Goal: Information Seeking & Learning: Check status

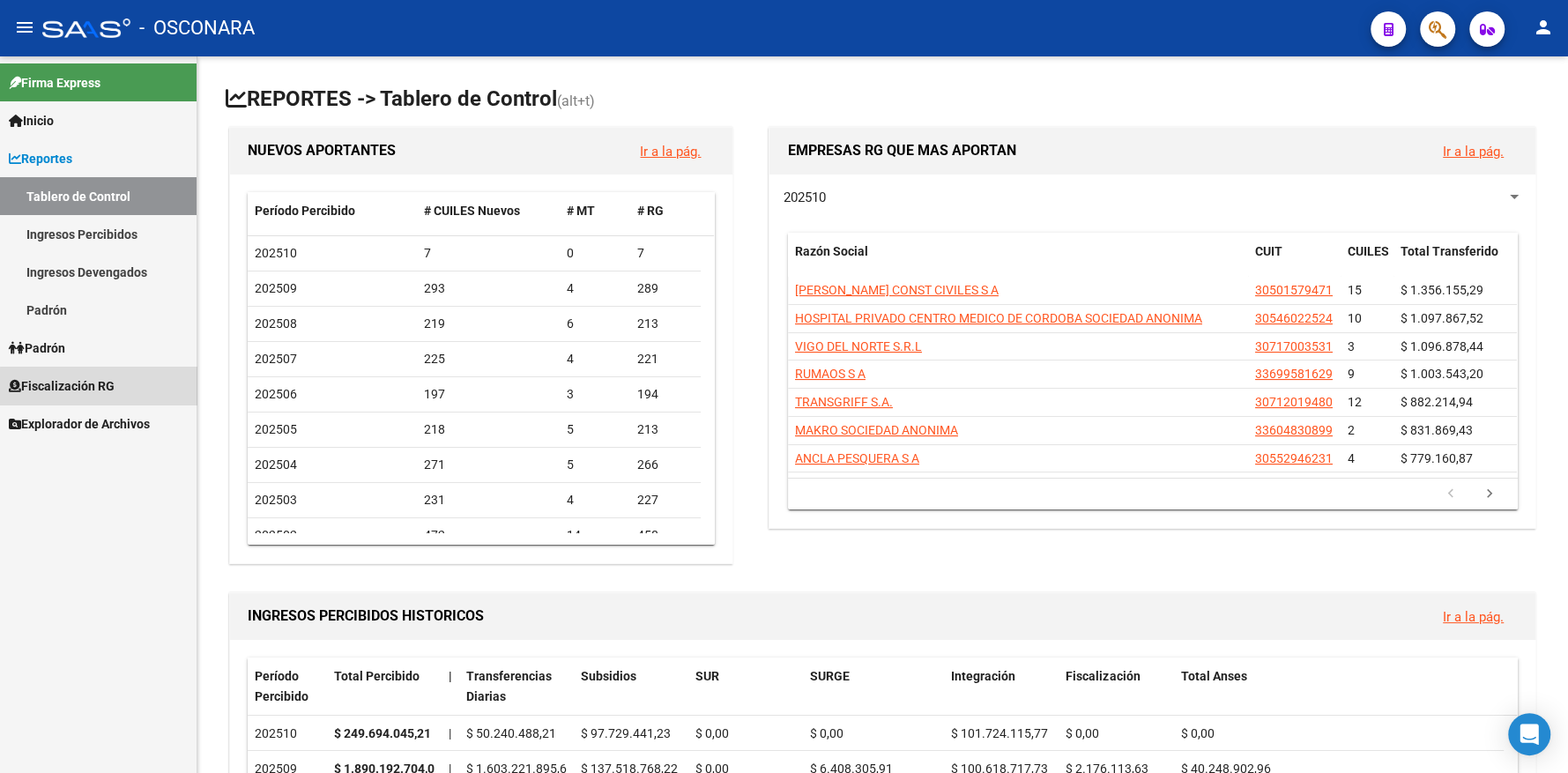
click at [105, 390] on span "Fiscalización RG" at bounding box center [62, 386] width 106 height 19
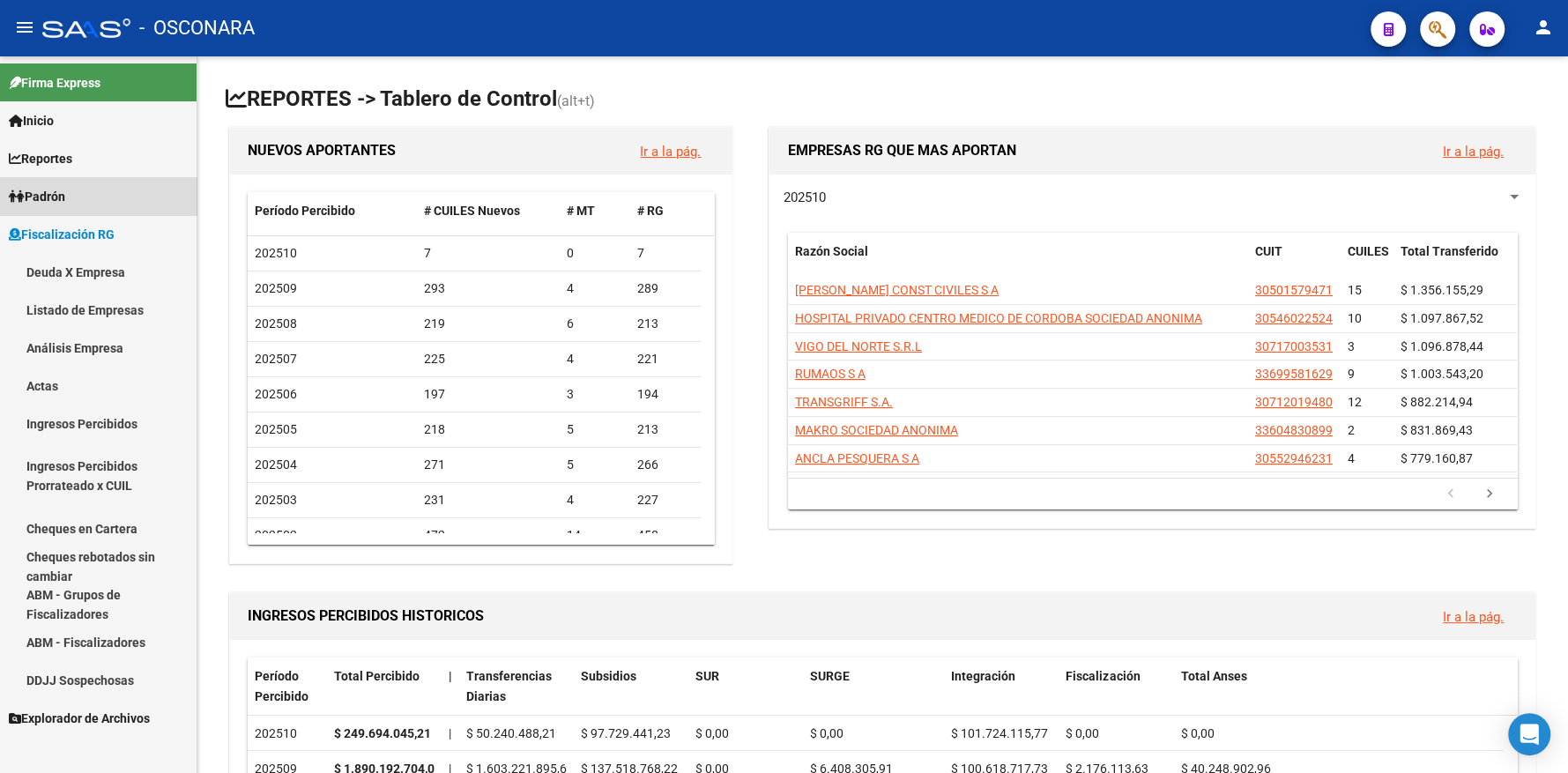
click at [134, 194] on link "Padrón" at bounding box center [98, 196] width 197 height 38
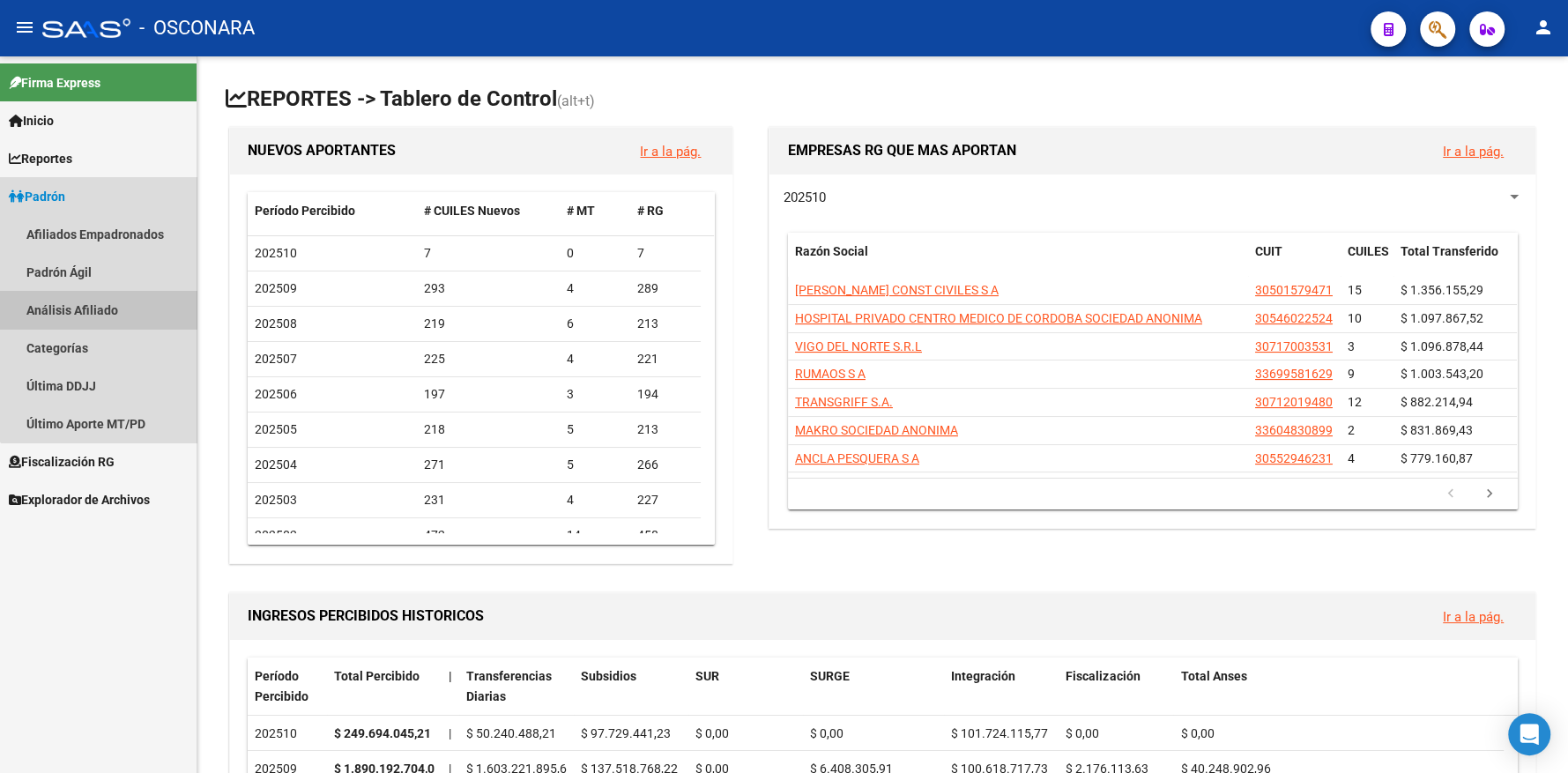
click at [115, 306] on link "Análisis Afiliado" at bounding box center [98, 309] width 197 height 38
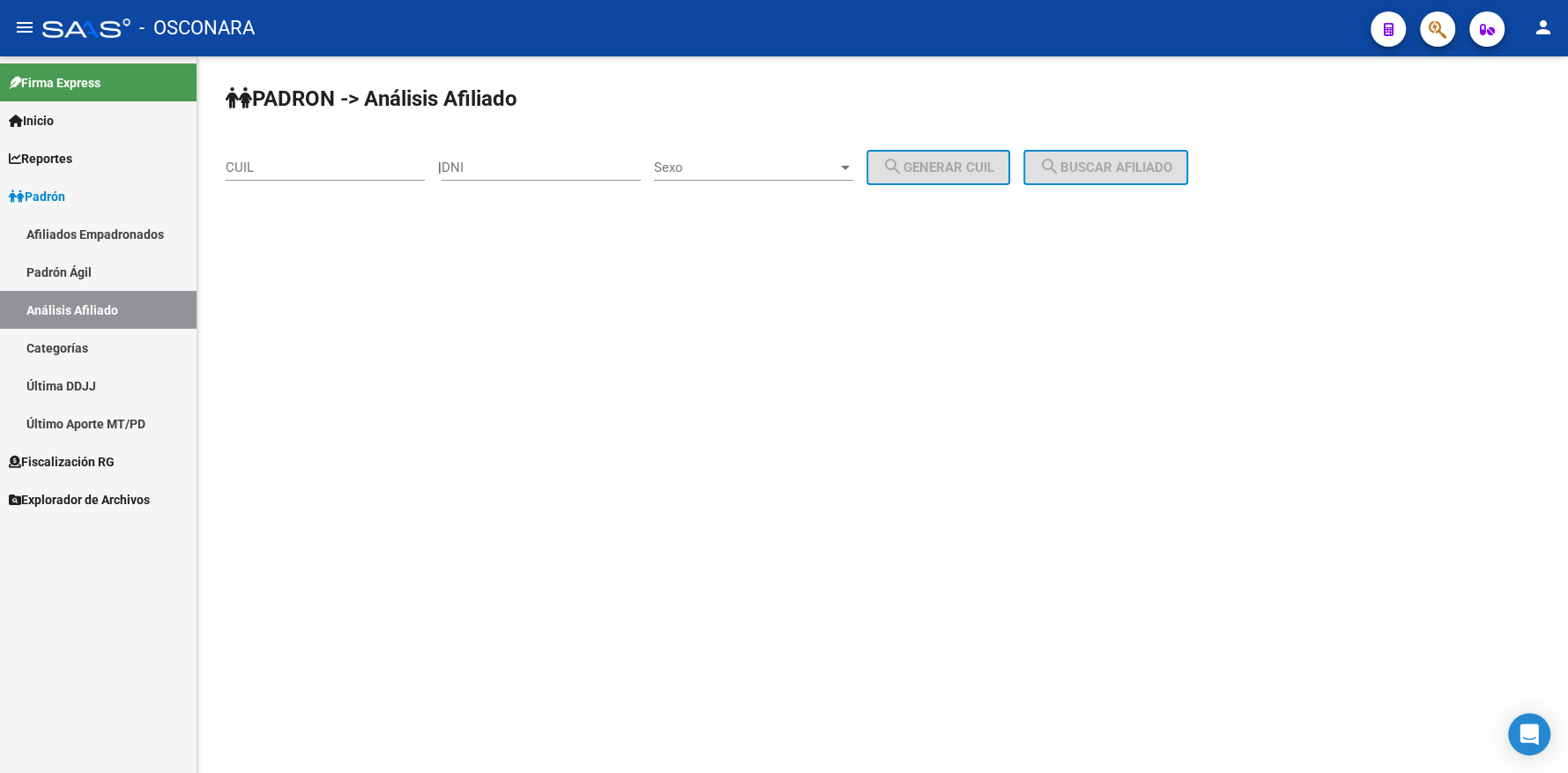
click at [324, 172] on input "CUIL" at bounding box center [325, 167] width 199 height 16
click at [312, 276] on div "PADRON -> Análisis Afiliado 20-48602051-4 CUIL | DNI Sexo Sexo search Generar C…" at bounding box center [883, 168] width 1370 height 224
click at [346, 133] on div "PADRON -> Análisis Afiliado 20-48602051-4 CUIL | DNI Sexo Sexo search Generar C…" at bounding box center [883, 168] width 1370 height 224
click at [333, 153] on div "20-48602051-4 CUIL" at bounding box center [325, 161] width 199 height 38
type input "20-42602051-4"
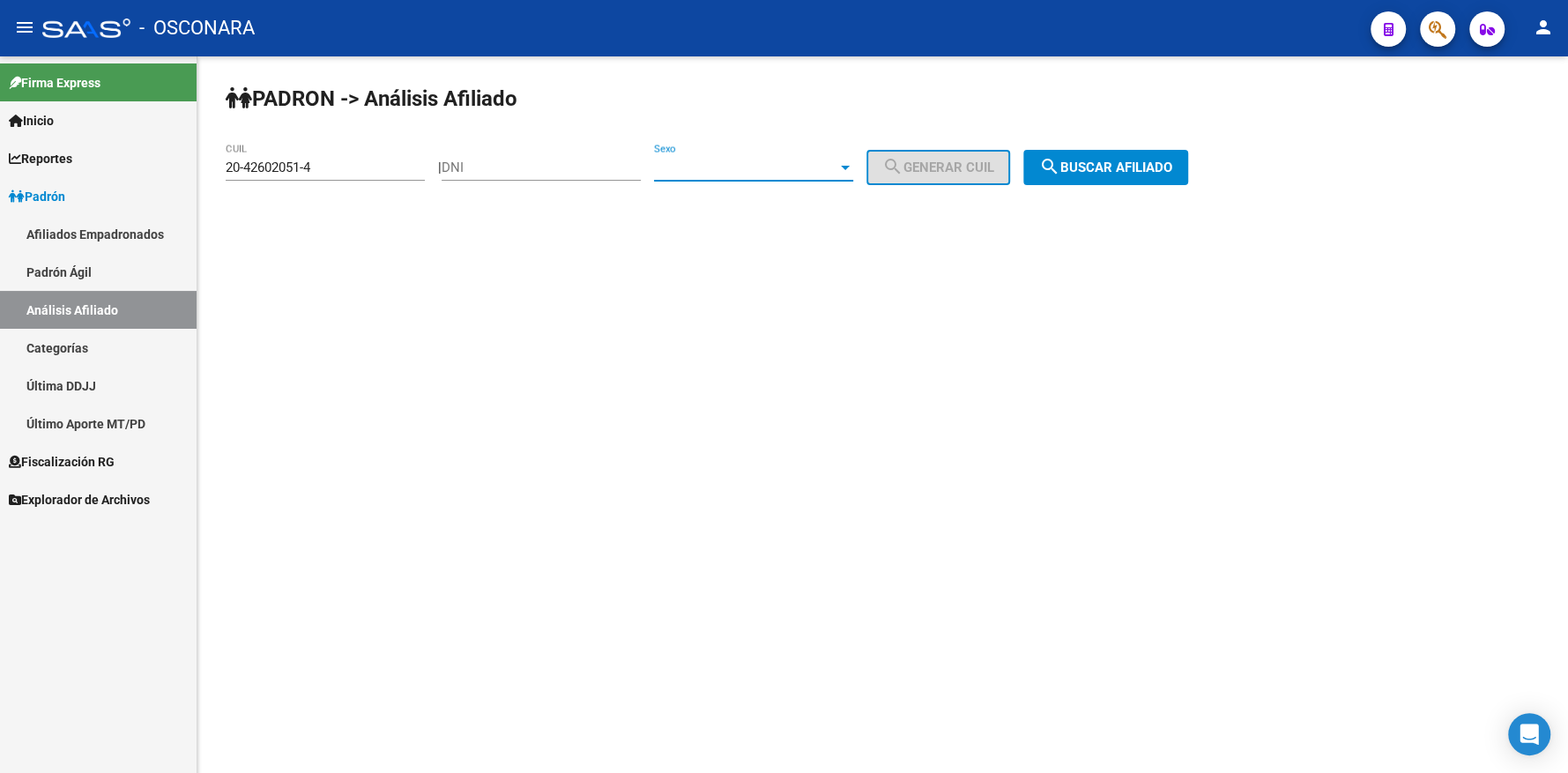
click at [823, 161] on span "Sexo" at bounding box center [746, 167] width 183 height 16
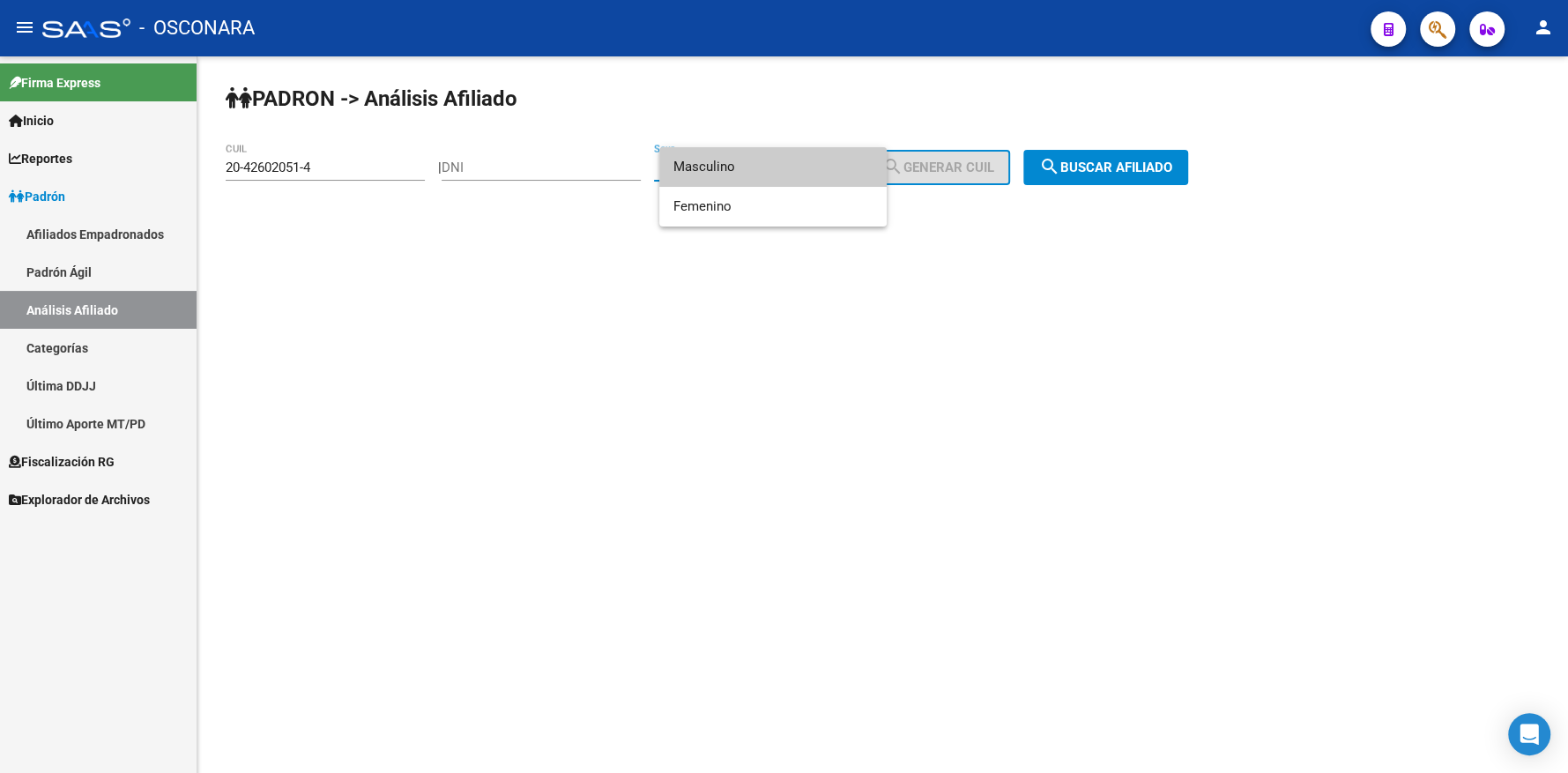
click at [772, 169] on span "Masculino" at bounding box center [773, 167] width 199 height 40
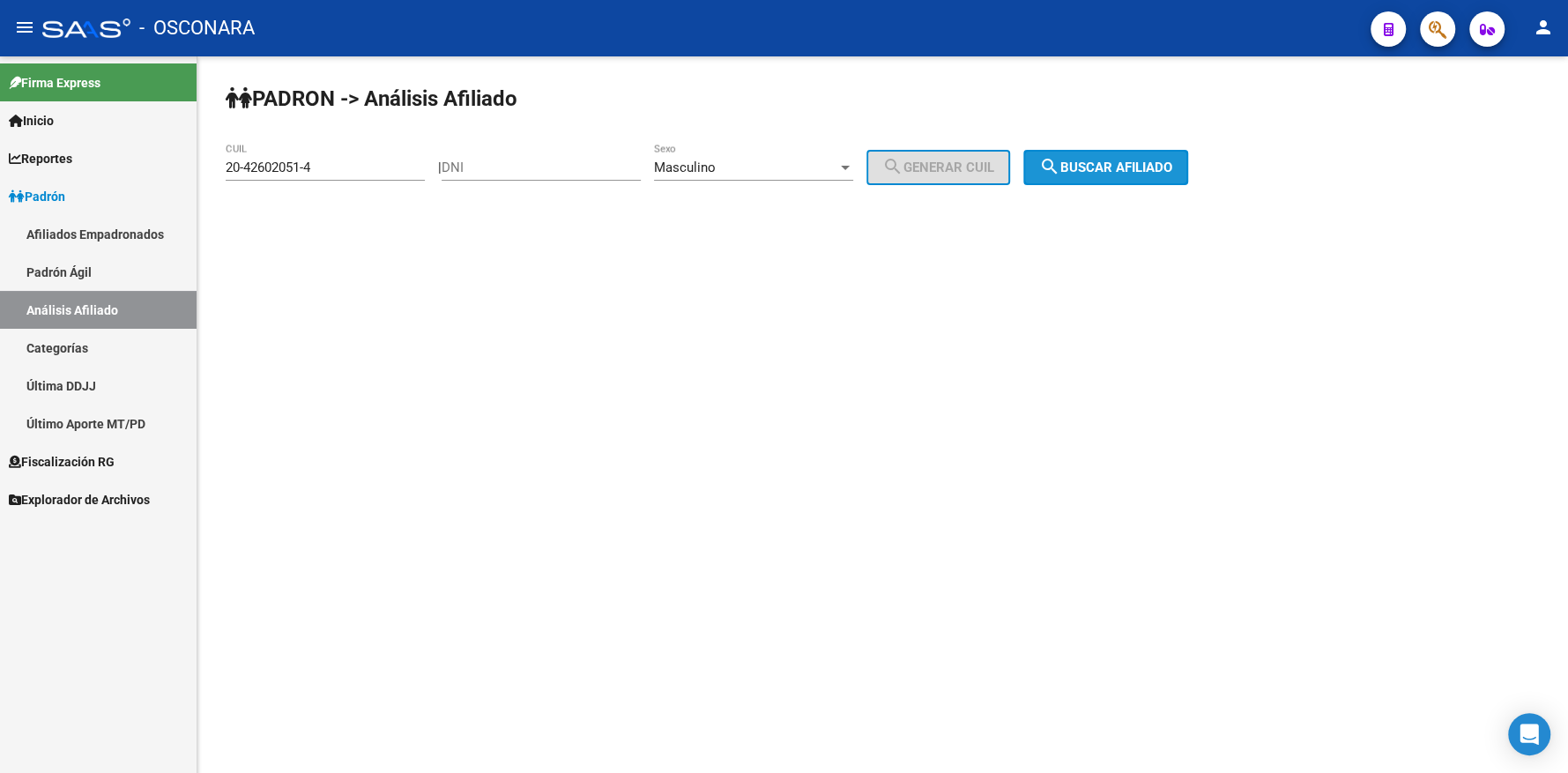
click at [1114, 166] on span "search Buscar afiliado" at bounding box center [1105, 167] width 133 height 16
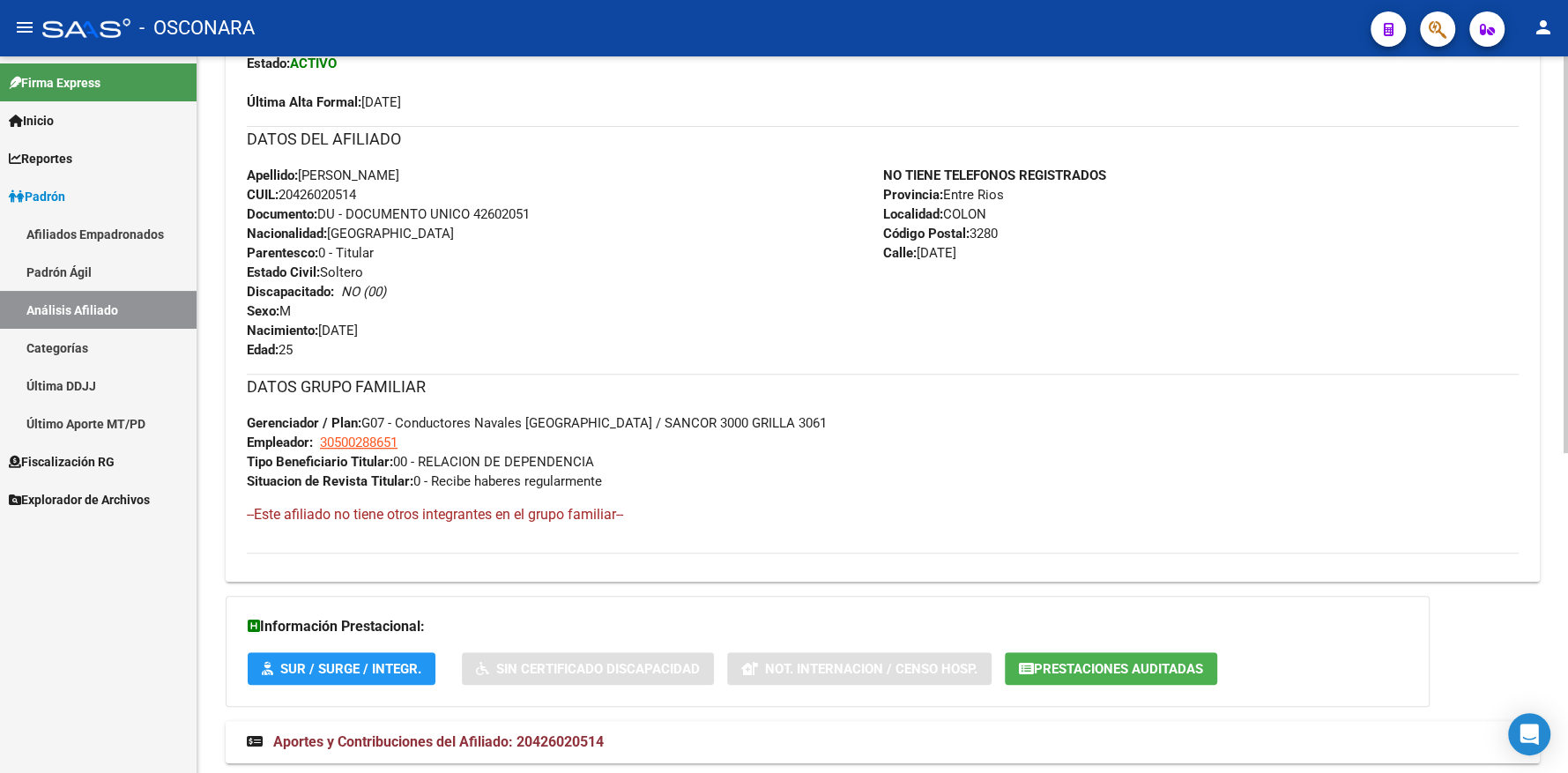
scroll to position [577, 0]
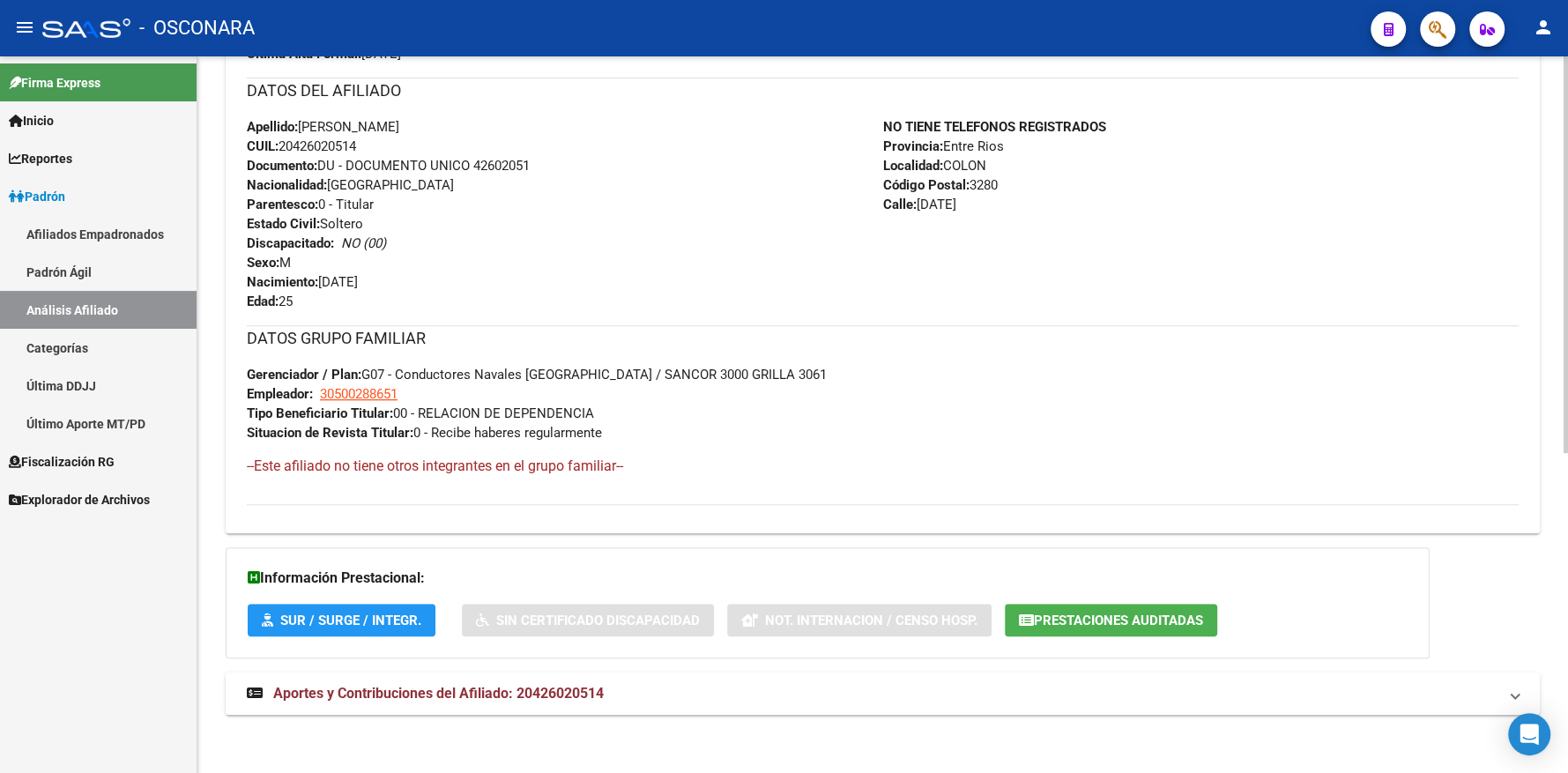
drag, startPoint x: 494, startPoint y: 689, endPoint x: 561, endPoint y: 672, distance: 69.1
click at [494, 688] on span "Aportes y Contribuciones del Afiliado: 20426020514" at bounding box center [438, 693] width 331 height 17
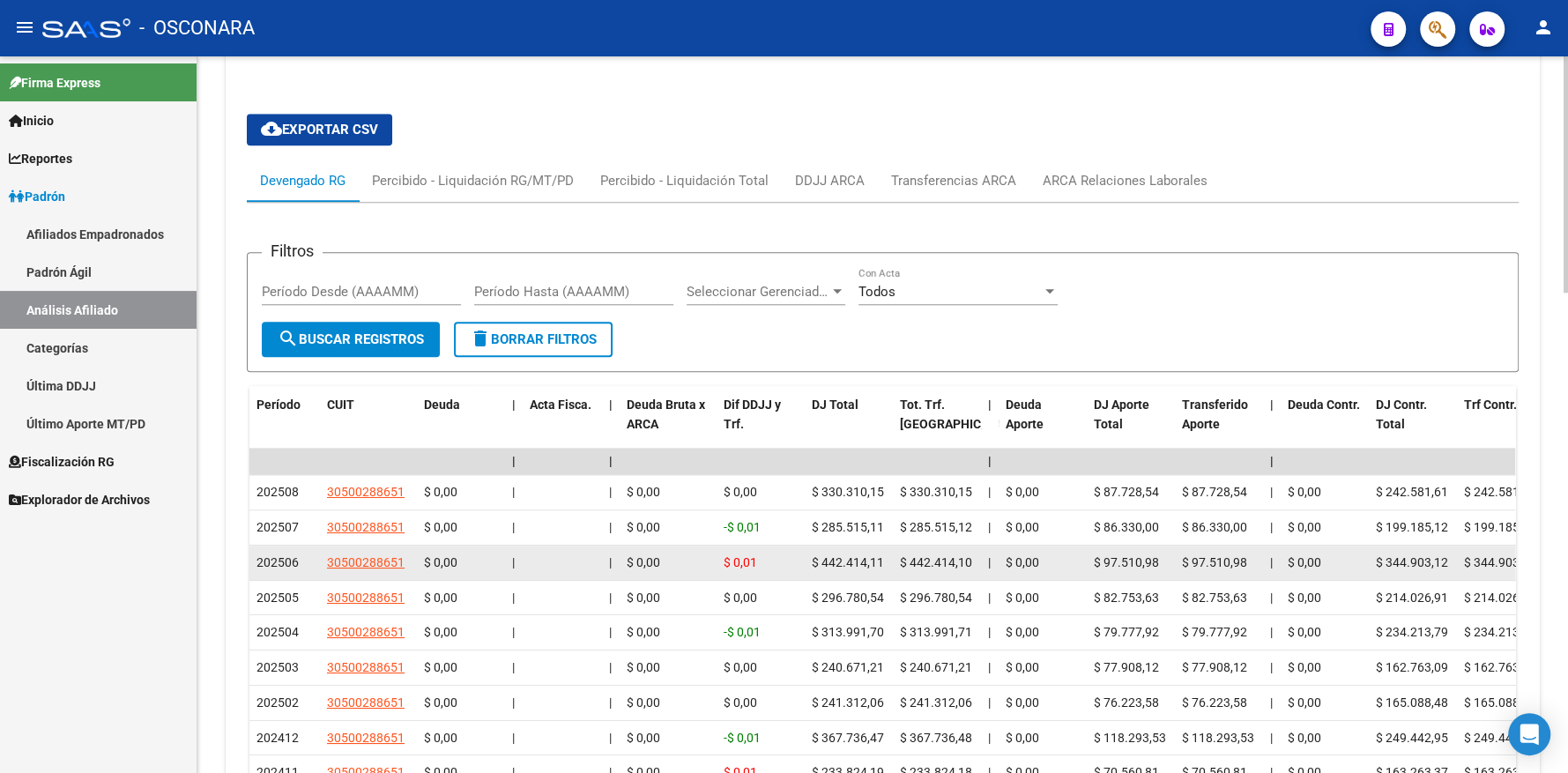
scroll to position [1282, 0]
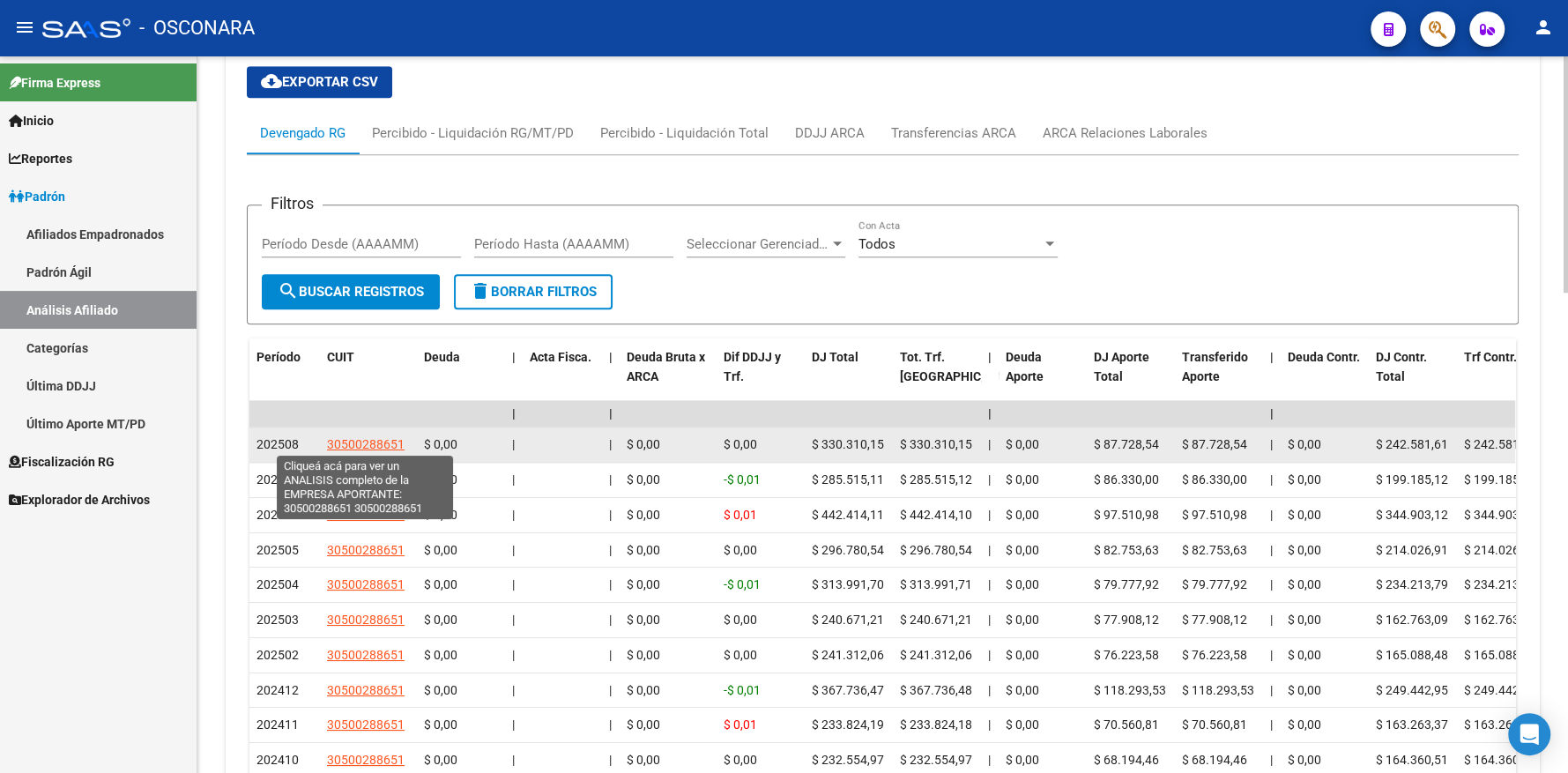
click at [356, 441] on span "30500288651" at bounding box center [366, 444] width 78 height 14
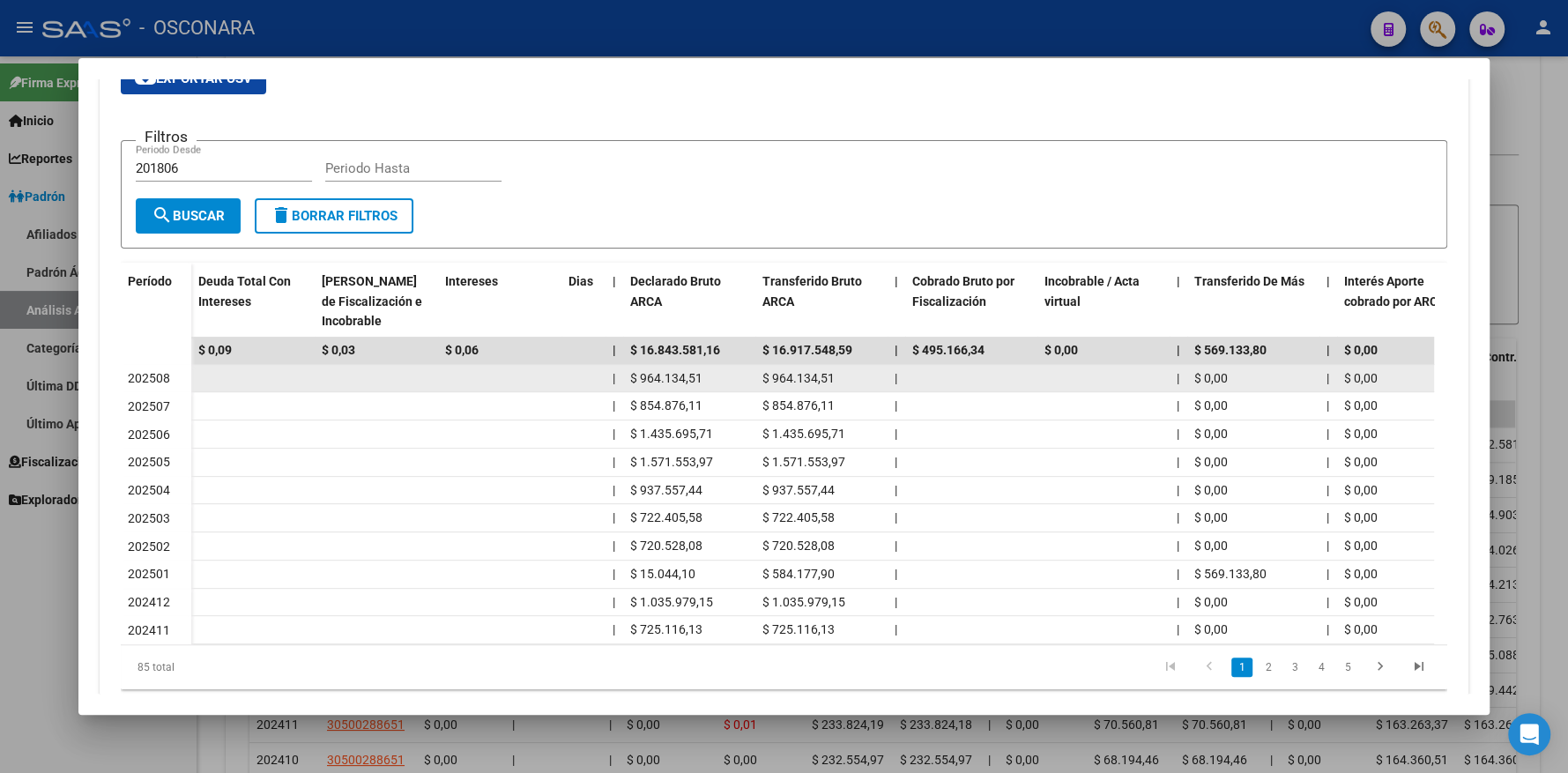
scroll to position [375, 0]
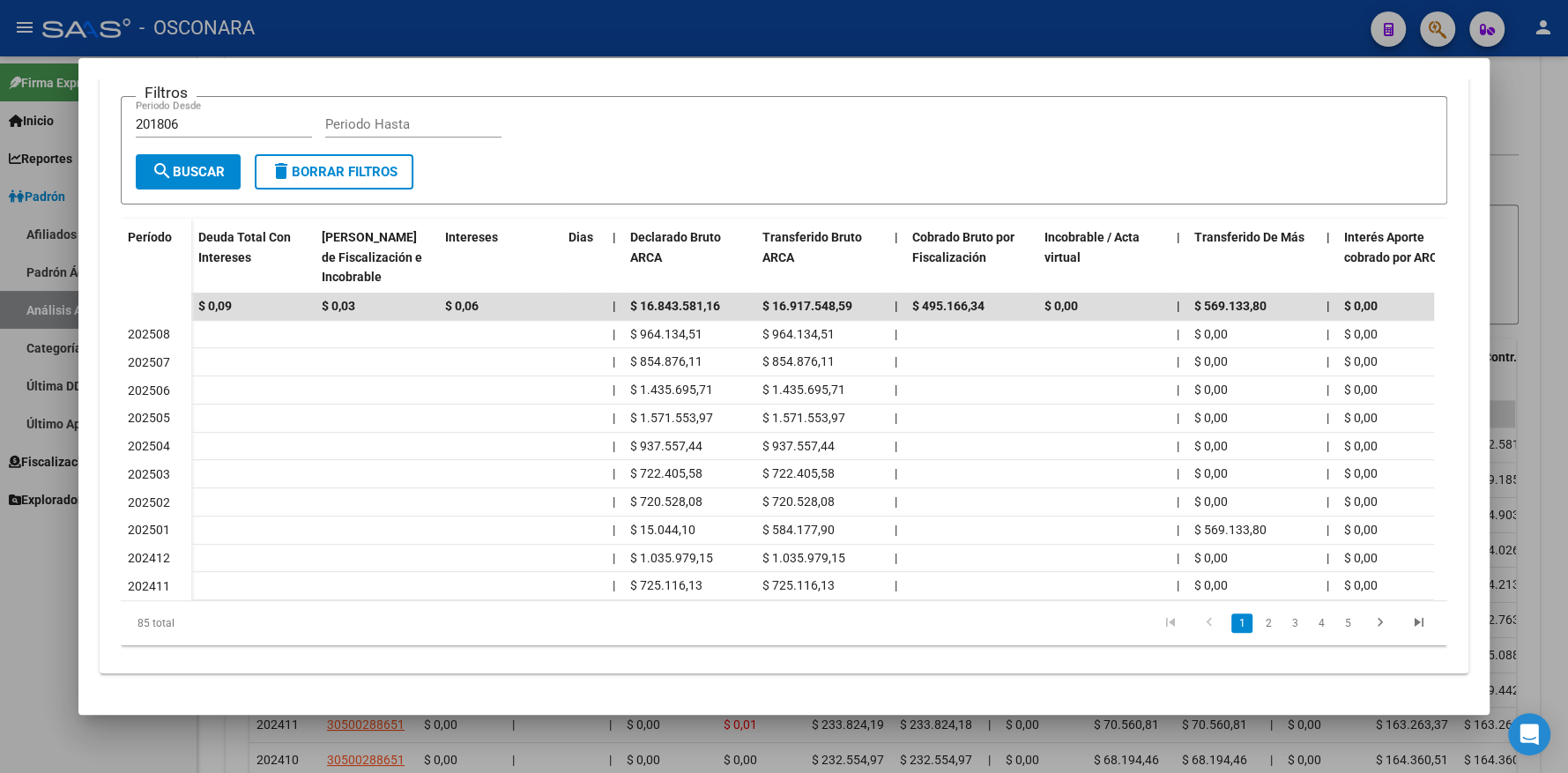
click at [1511, 246] on div at bounding box center [784, 386] width 1568 height 773
